Goal: Obtain resource: Download file/media

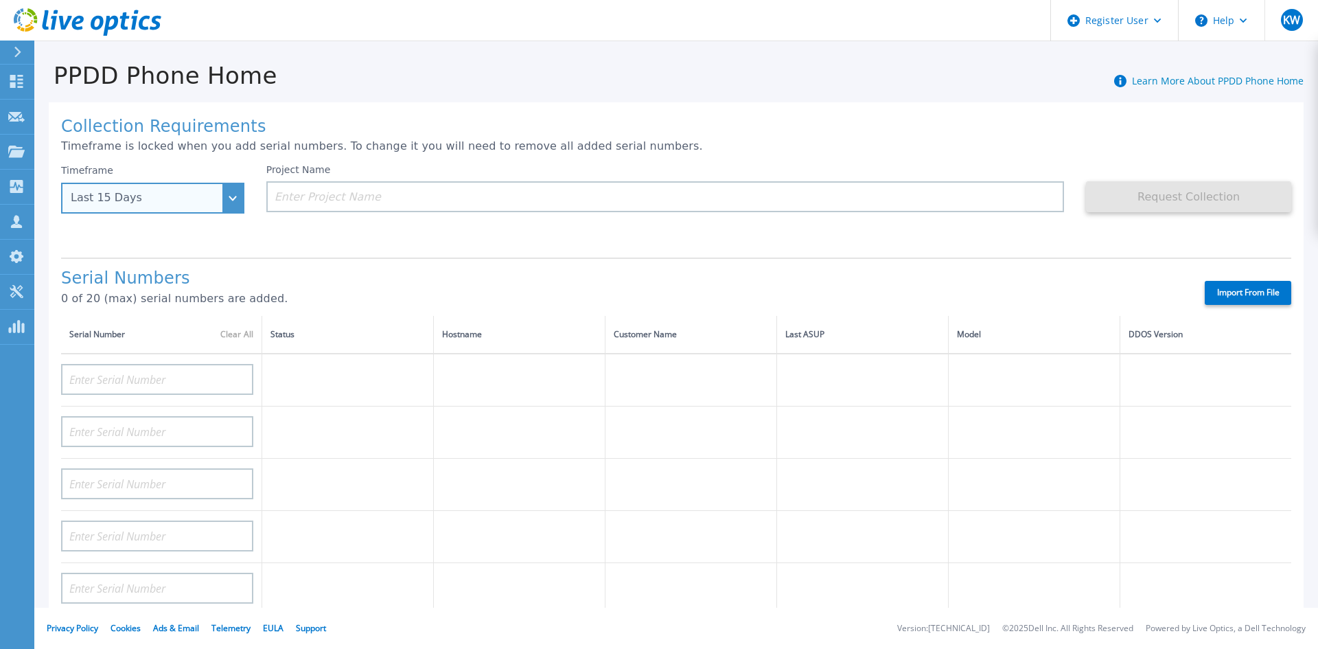
click at [236, 198] on div "Last 15 Days" at bounding box center [152, 198] width 183 height 31
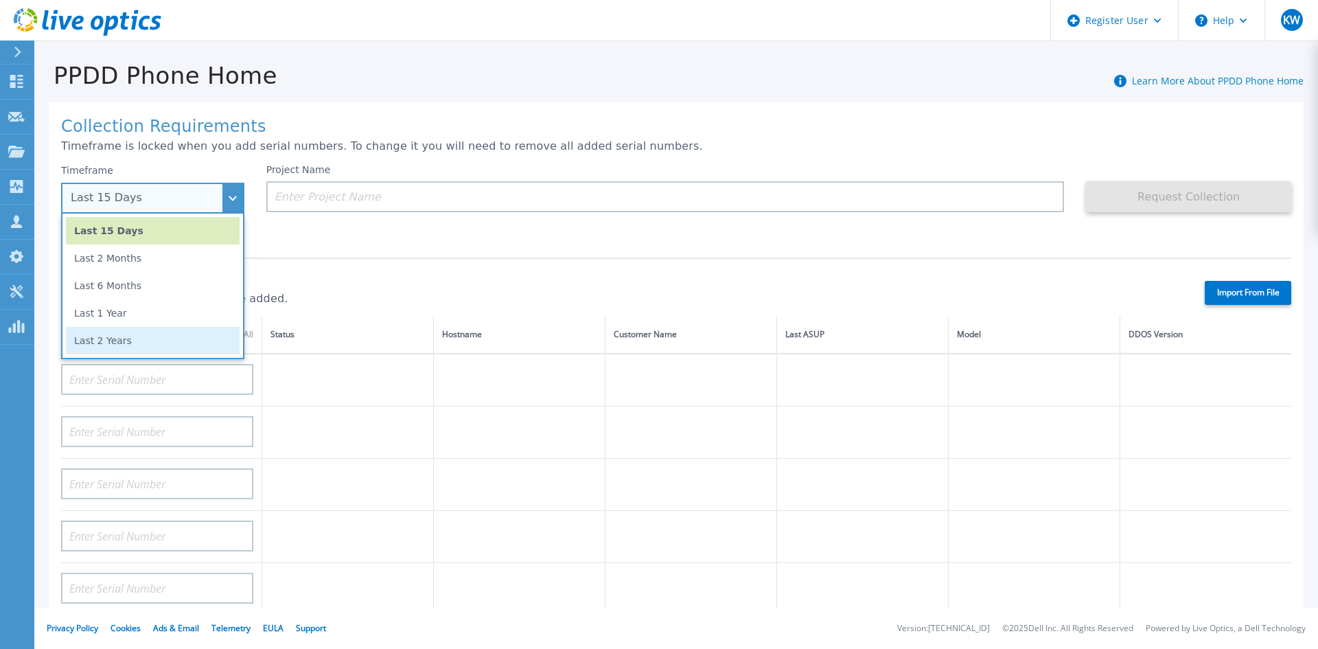
click at [159, 335] on li "Last 2 Years" at bounding box center [153, 340] width 174 height 27
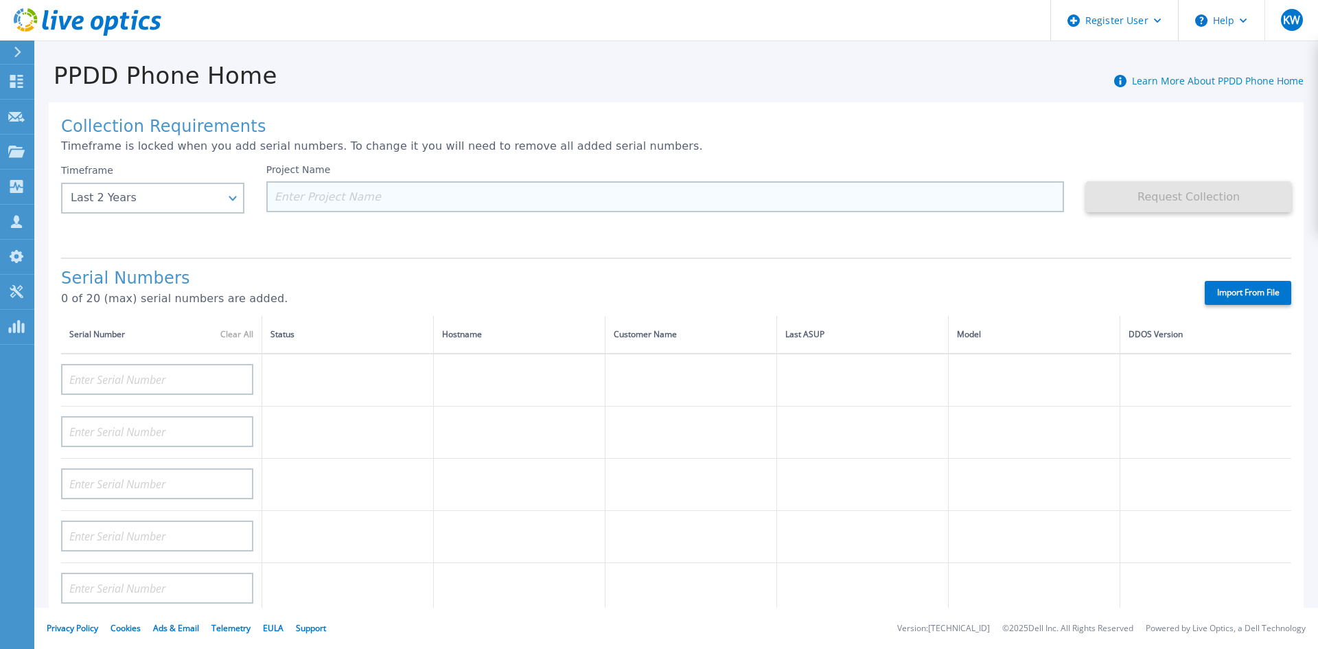
click at [372, 198] on input at bounding box center [665, 196] width 799 height 31
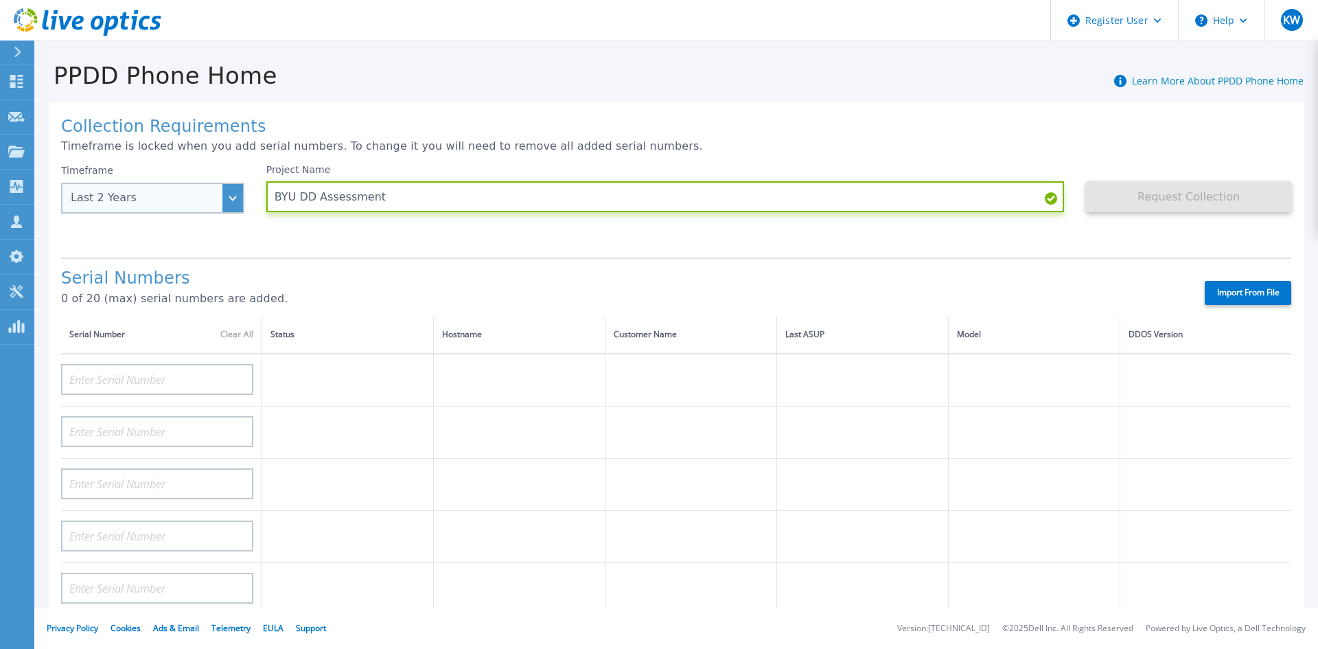
type input "BYU DD Assessment"
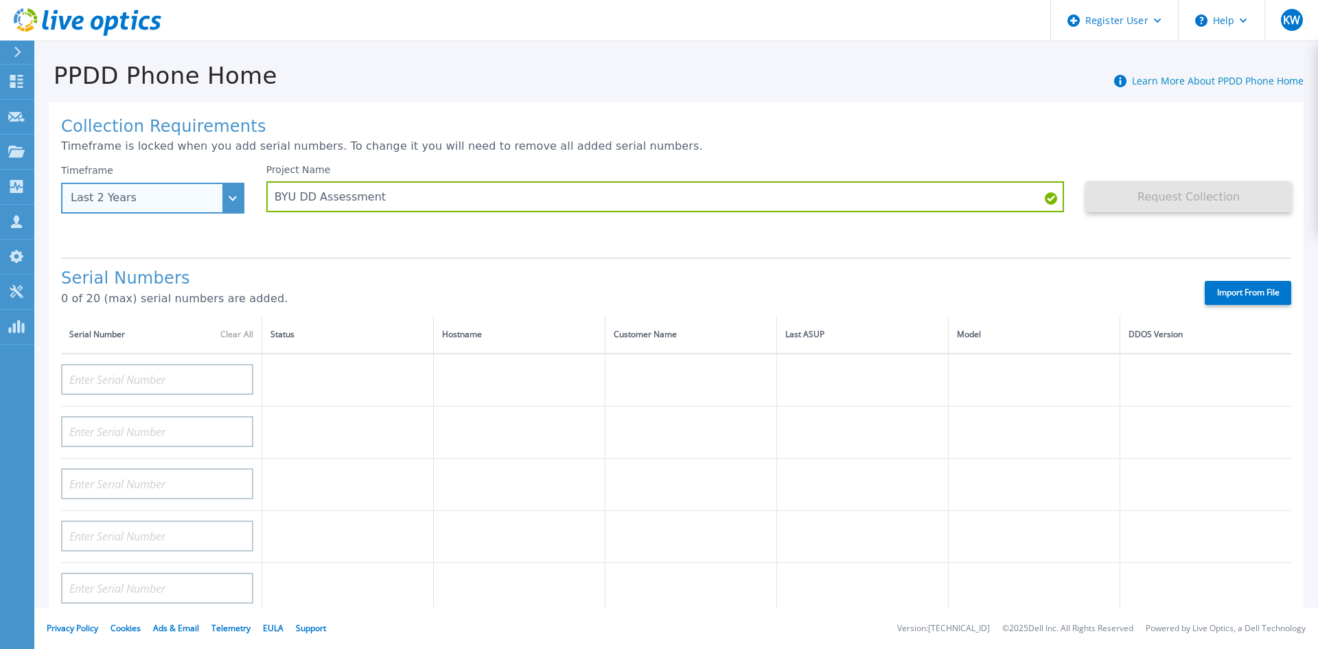
click at [233, 193] on div "Last 2 Years" at bounding box center [152, 198] width 183 height 31
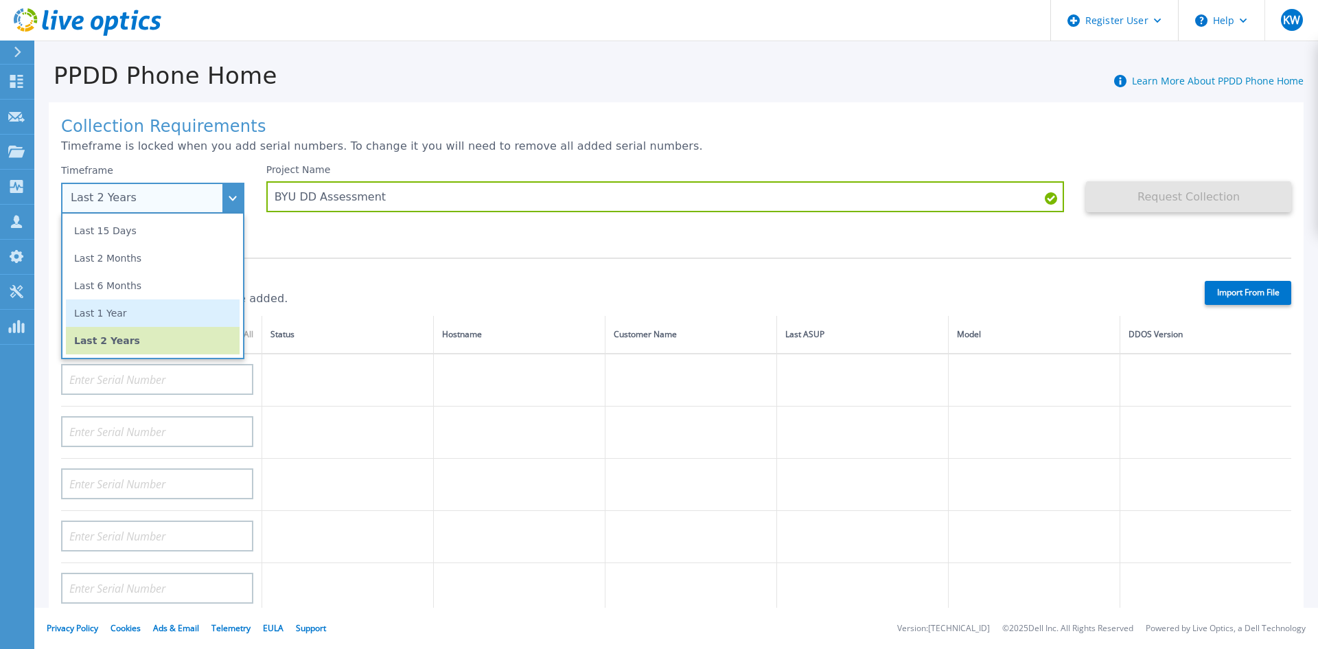
click at [165, 318] on li "Last 1 Year" at bounding box center [153, 312] width 174 height 27
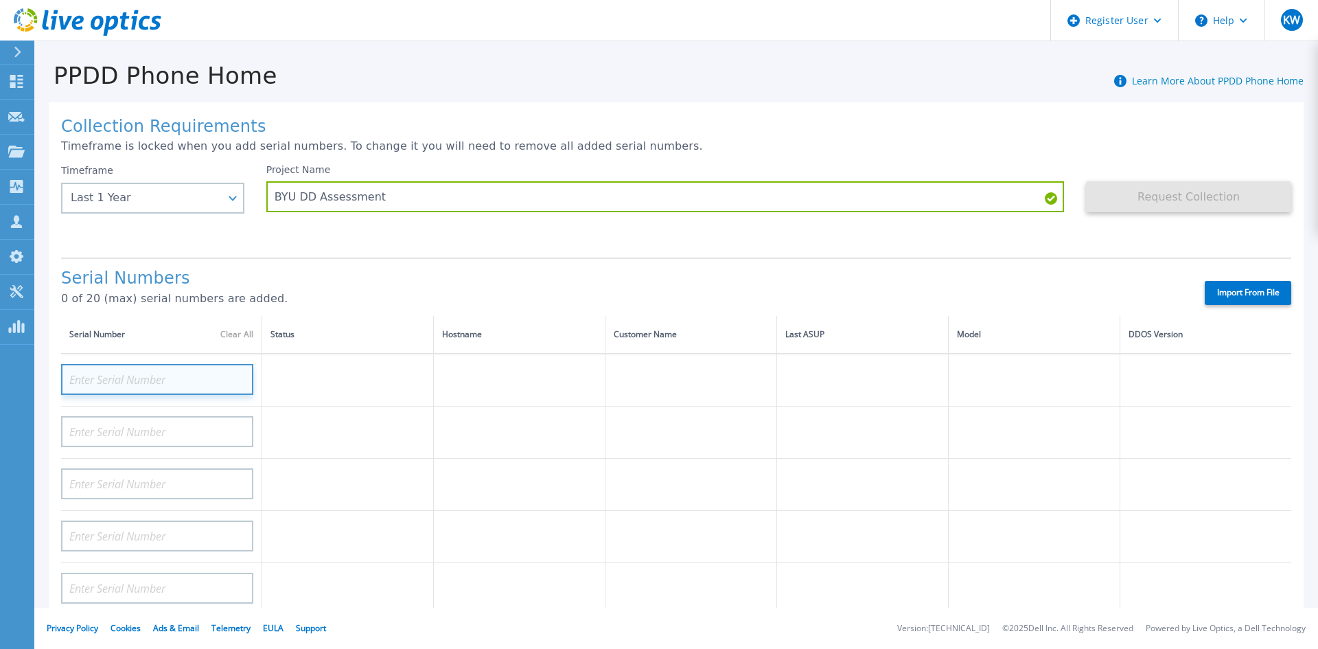
click at [185, 381] on input at bounding box center [157, 379] width 192 height 31
paste input "APX00243203428"
type input "APX00243203428"
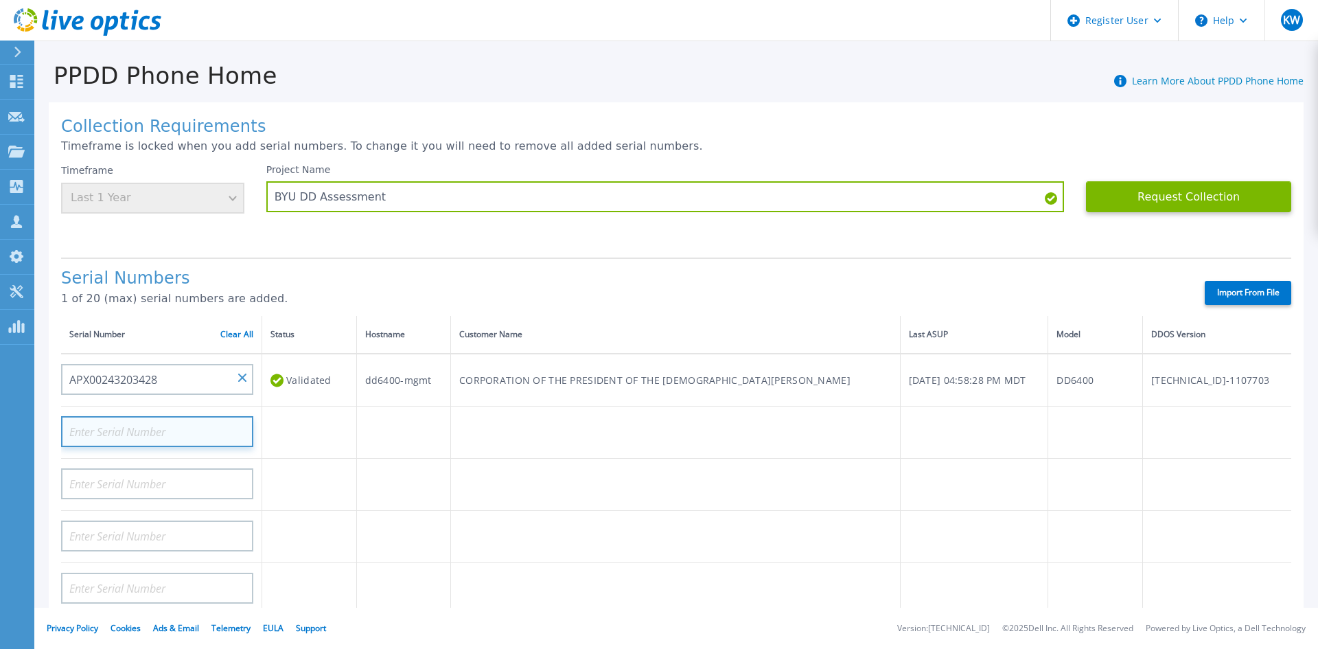
click at [131, 426] on input at bounding box center [157, 431] width 192 height 31
paste input "APX00244200069"
type input "APX00244200069"
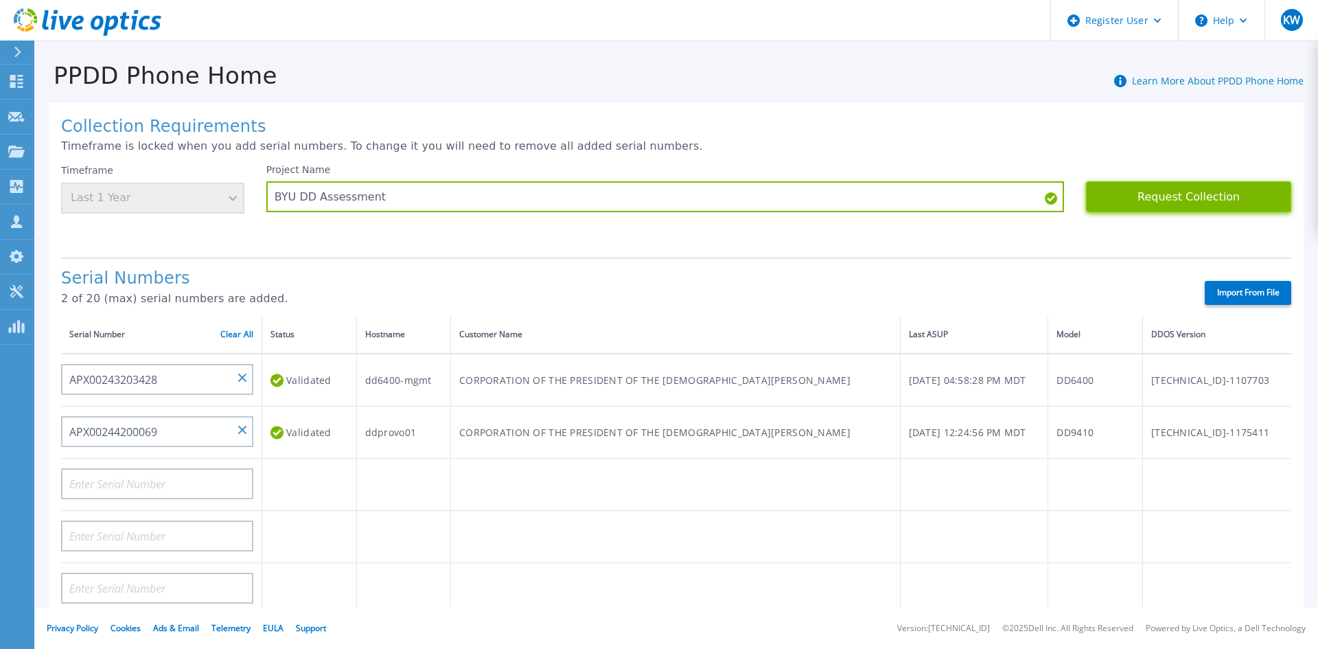
click at [1182, 191] on button "Request Collection" at bounding box center [1188, 196] width 205 height 31
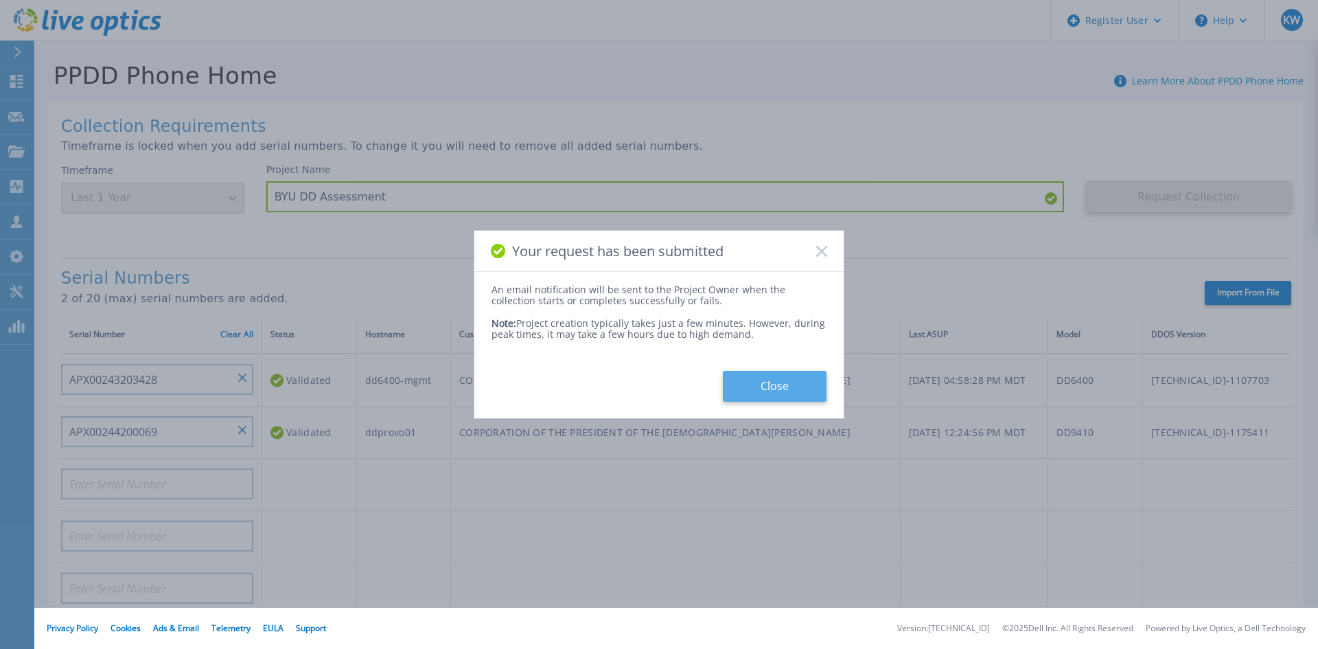
click at [801, 391] on button "Close" at bounding box center [775, 386] width 104 height 31
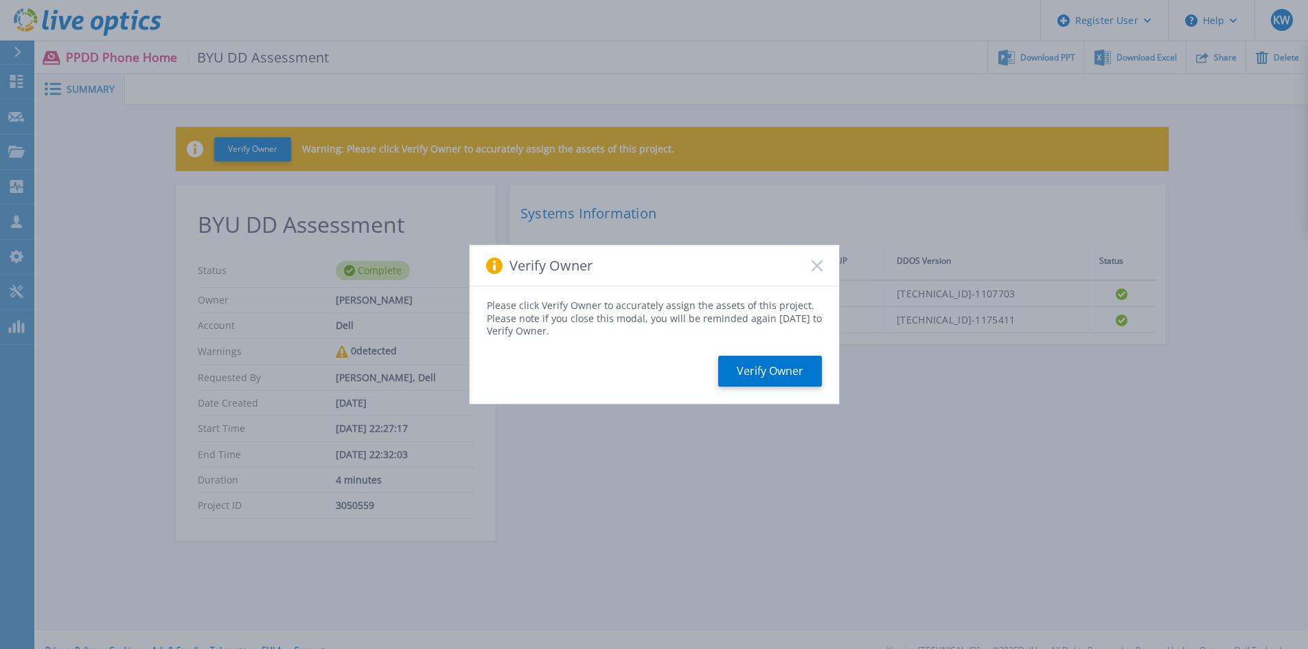
click at [819, 263] on rect at bounding box center [817, 266] width 12 height 12
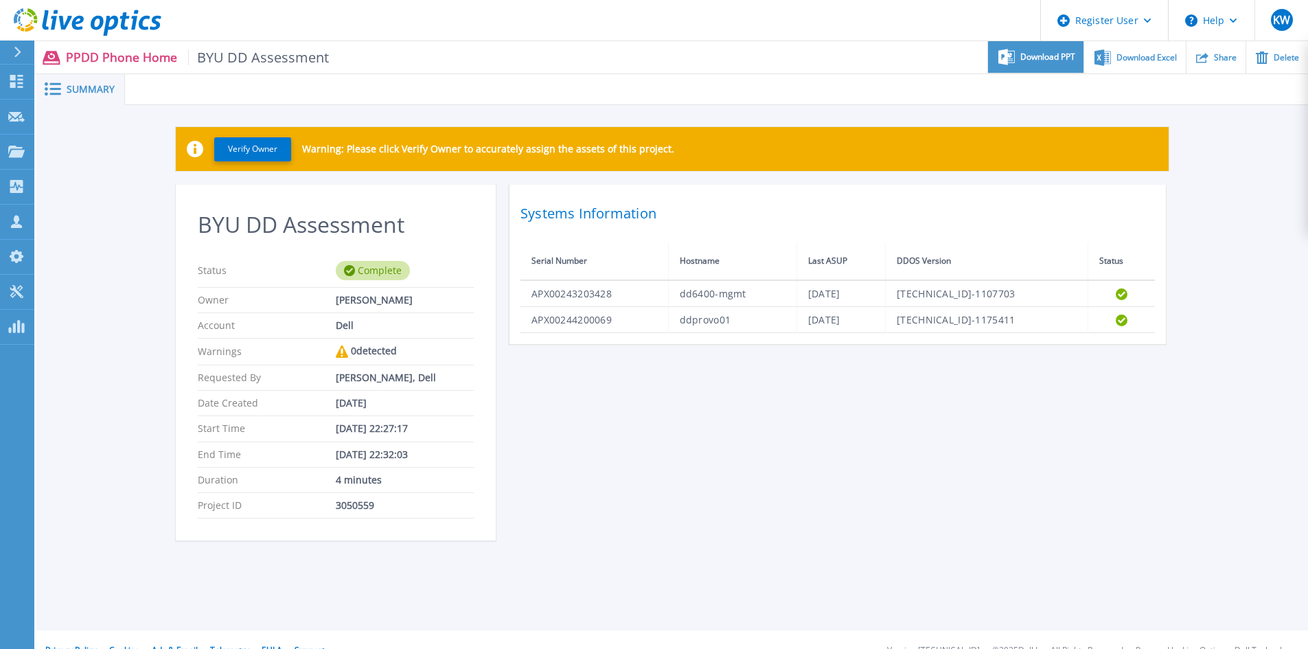
click at [1016, 65] on div "Download PPT" at bounding box center [1035, 57] width 95 height 32
click at [1135, 53] on span "Download Excel" at bounding box center [1146, 57] width 60 height 8
